Goal: Ask a question

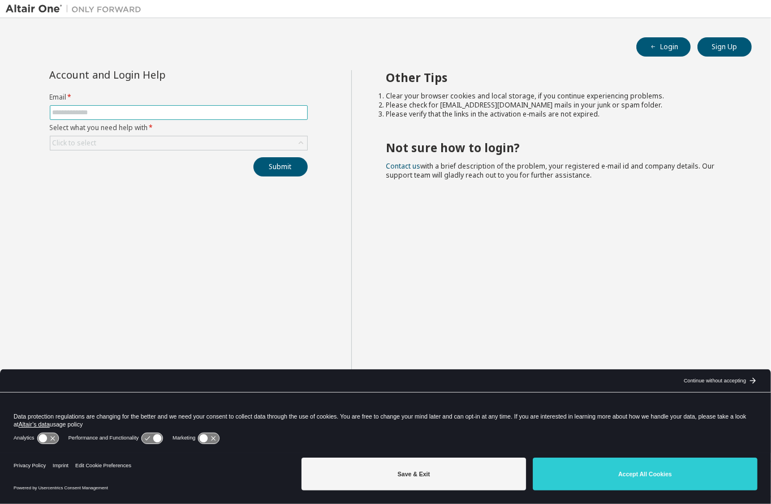
click at [131, 111] on input "text" at bounding box center [179, 112] width 252 height 9
type input "**********"
click at [293, 167] on button "Submit" at bounding box center [280, 166] width 54 height 19
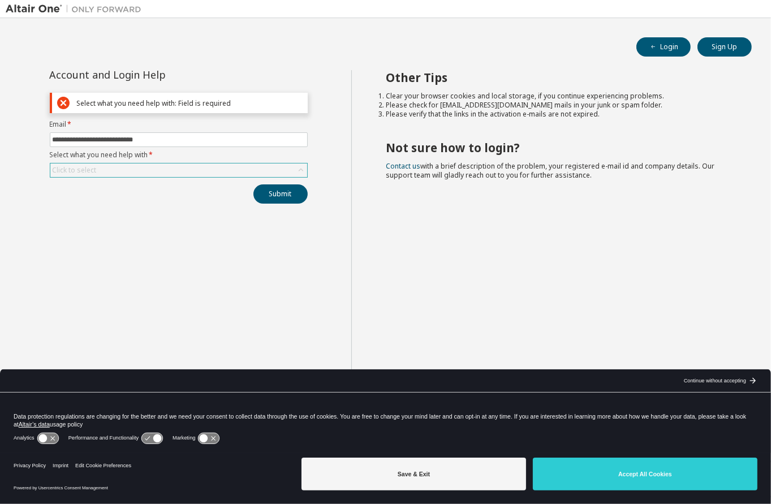
click at [109, 169] on div "Click to select" at bounding box center [178, 170] width 257 height 14
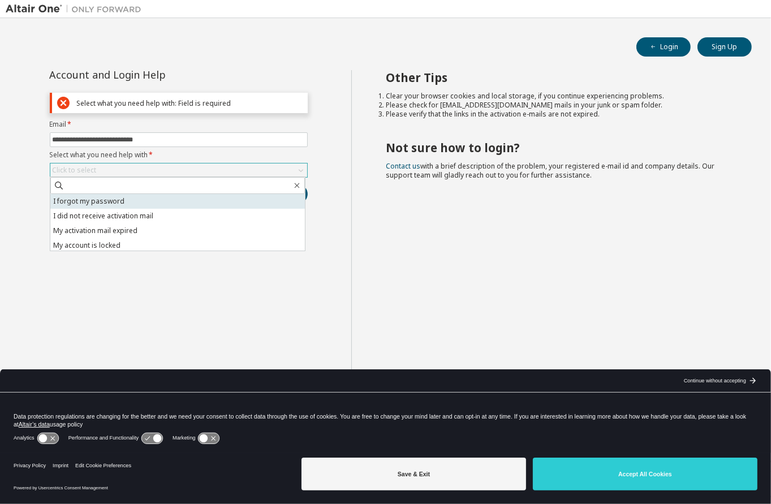
click at [102, 199] on li "I forgot my password" at bounding box center [177, 201] width 254 height 15
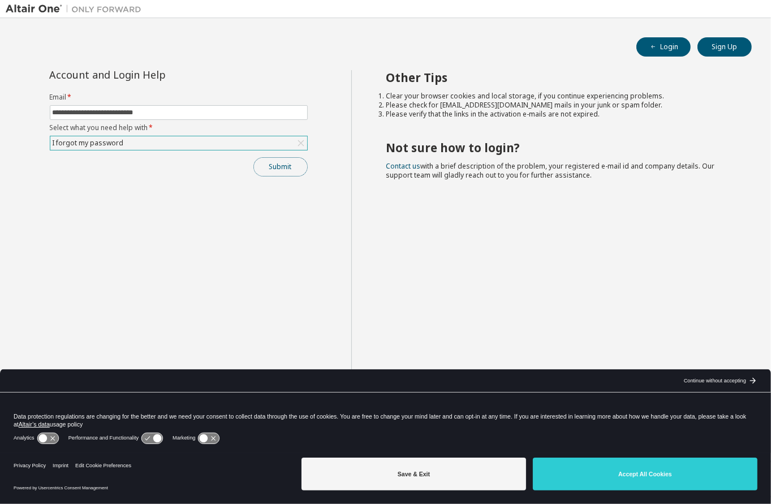
click at [287, 167] on button "Submit" at bounding box center [280, 166] width 54 height 19
click at [278, 166] on button "Submit" at bounding box center [280, 166] width 54 height 19
